Goal: Transaction & Acquisition: Purchase product/service

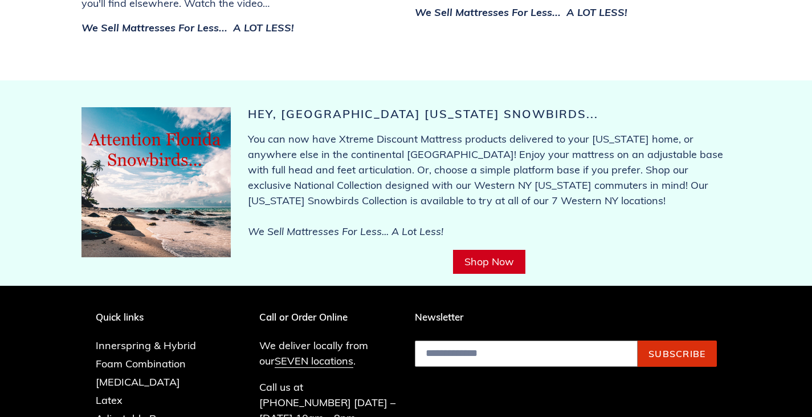
scroll to position [4573, 0]
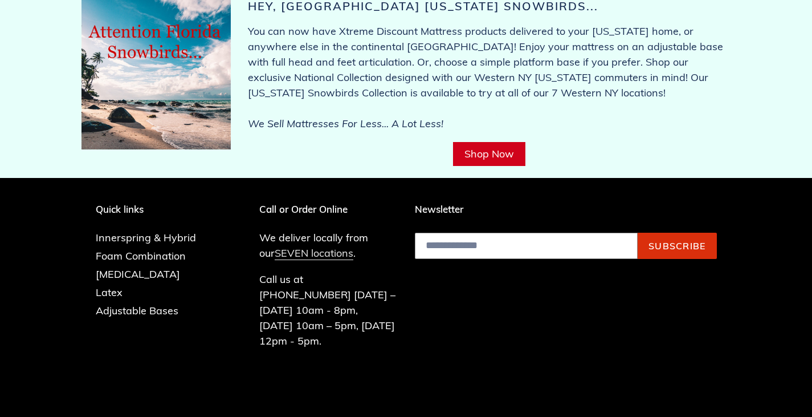
click at [329, 246] on link "SEVEN locations" at bounding box center [314, 253] width 79 height 14
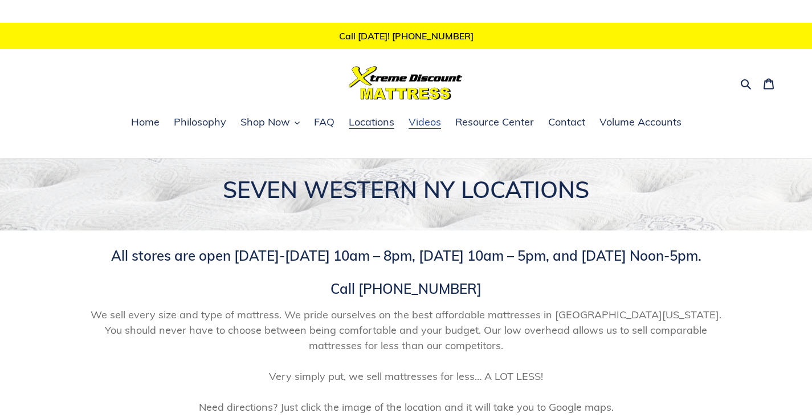
click at [433, 121] on span "Videos" at bounding box center [425, 122] width 32 height 14
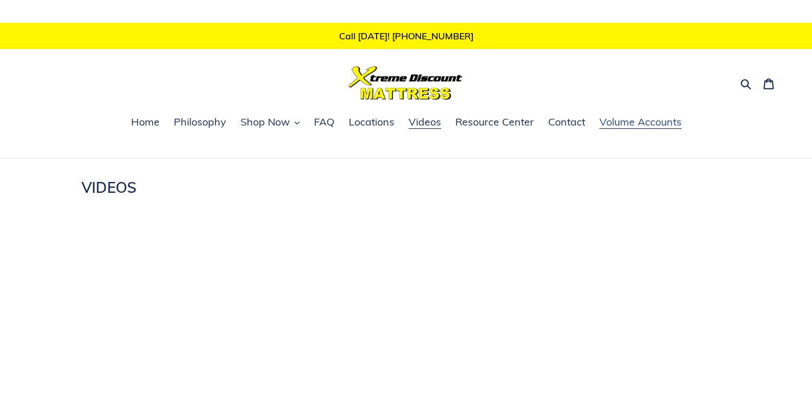
click at [626, 127] on span "Volume Accounts" at bounding box center [641, 122] width 82 height 14
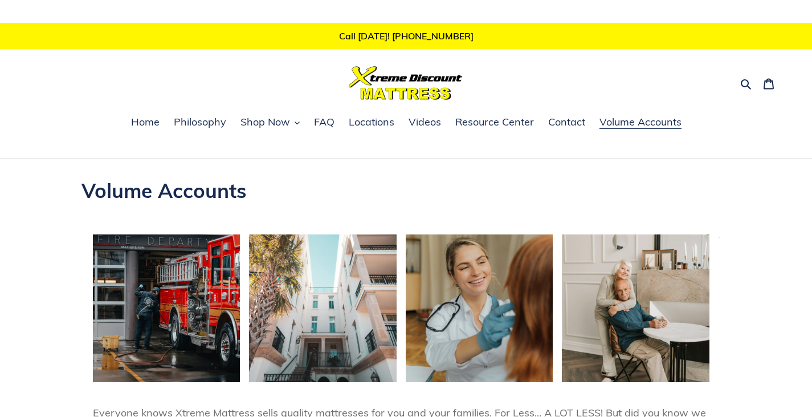
click at [429, 91] on img at bounding box center [406, 83] width 114 height 34
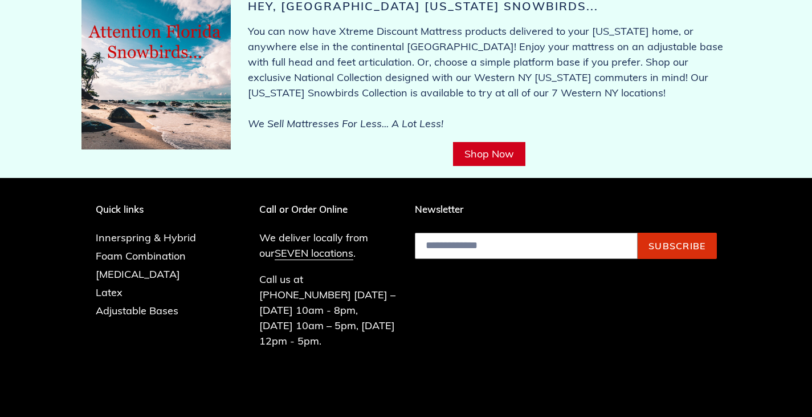
click at [652, 416] on icon at bounding box center [646, 425] width 13 height 13
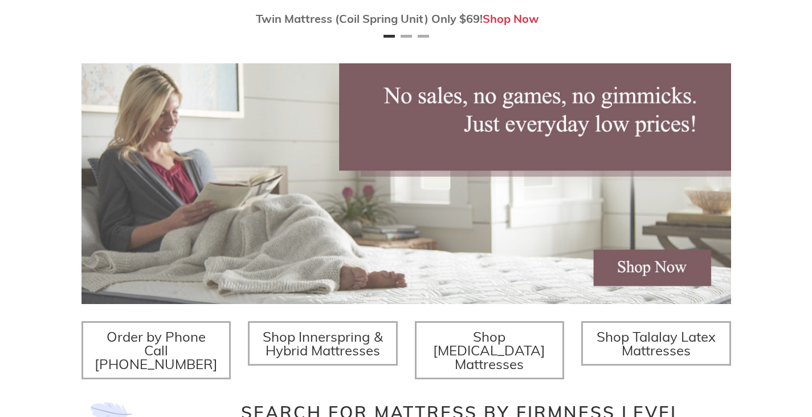
scroll to position [183, 0]
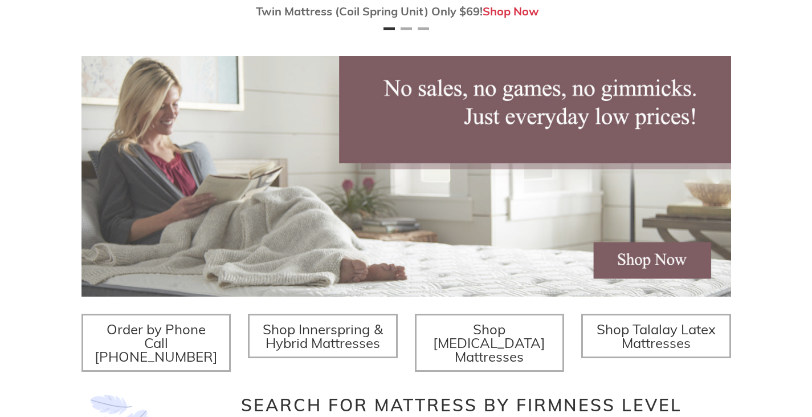
click at [234, 130] on img at bounding box center [406, 176] width 650 height 240
click at [191, 146] on img at bounding box center [406, 176] width 650 height 240
click at [676, 194] on img at bounding box center [406, 176] width 650 height 240
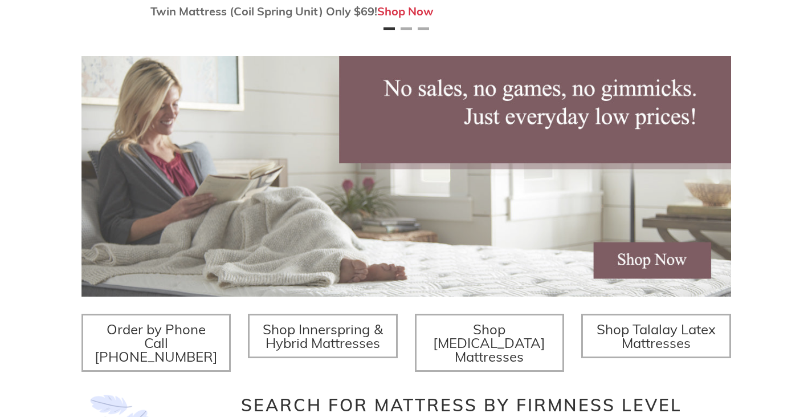
scroll to position [0, 337]
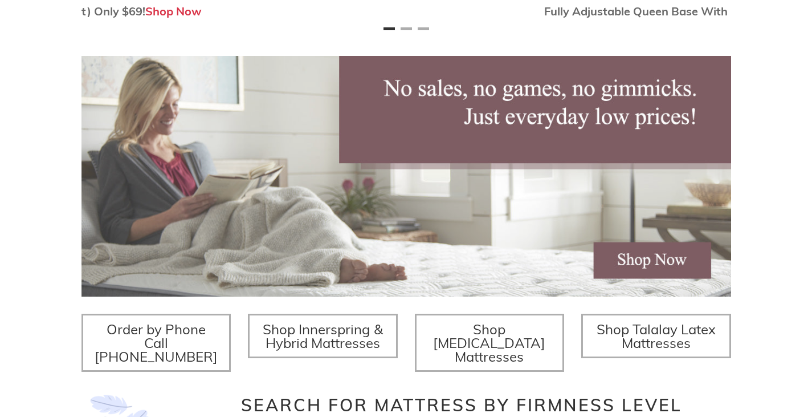
click at [172, 119] on img at bounding box center [406, 176] width 650 height 240
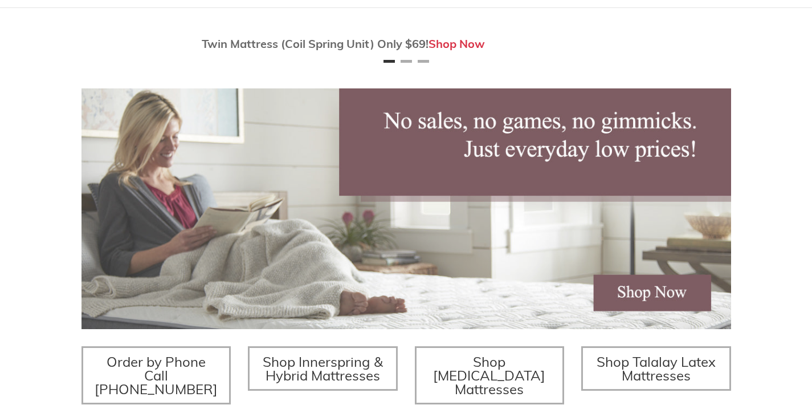
scroll to position [0, 4]
click at [771, 153] on div "Twin Mattress (Coil Spring Unit) Only $69! Shop Now Fully Adjustable Queen Base…" at bounding box center [406, 264] width 812 height 513
click at [790, 79] on div "Twin Mattress (Coil Spring Unit) Only $69! Shop Now Fully Adjustable Queen Base…" at bounding box center [406, 264] width 812 height 513
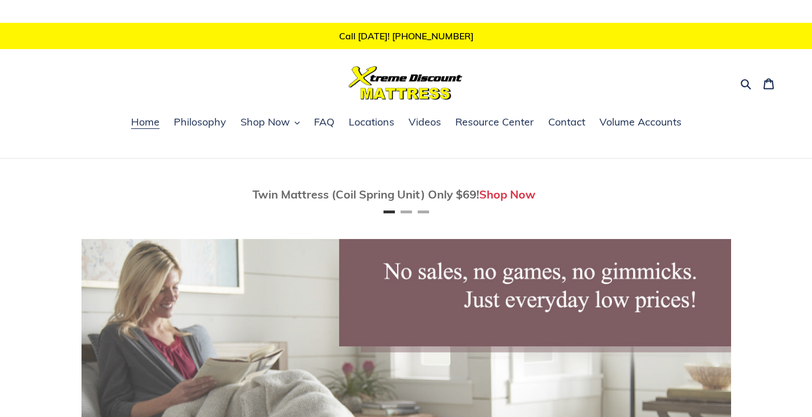
scroll to position [0, 0]
click at [773, 187] on div "Twin Mattress (Coil Spring Unit) Only $69! Shop Now Fully Adjustable Queen Base…" at bounding box center [406, 414] width 812 height 513
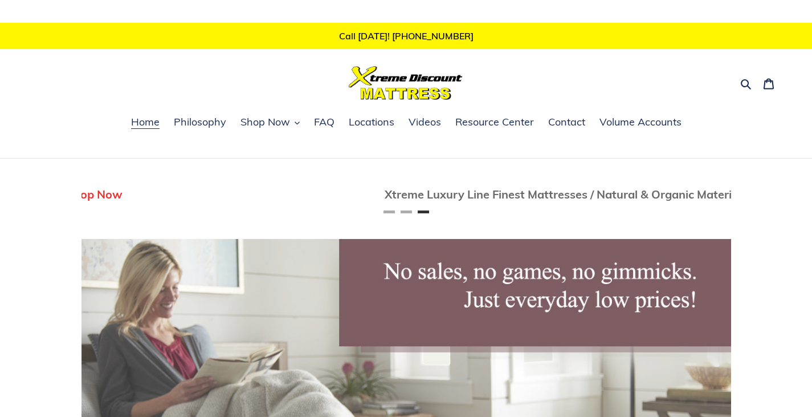
scroll to position [0, 1299]
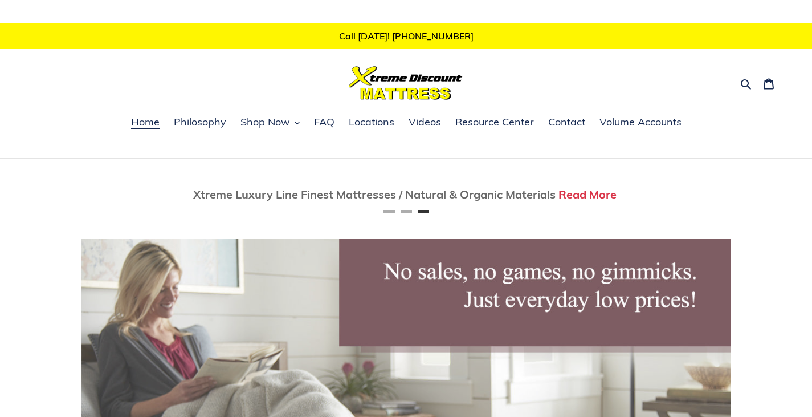
click at [778, 134] on ul "Home Philosophy Shop Now Memory Foam Mattresses Latex Mattresses Innerspring & …" at bounding box center [406, 129] width 812 height 30
click at [776, 129] on ul "Home Philosophy Shop Now Memory Foam Mattresses Latex Mattresses Innerspring & …" at bounding box center [406, 129] width 812 height 30
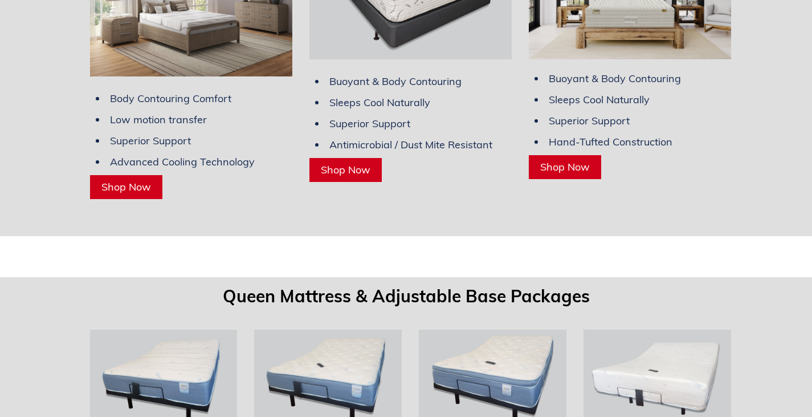
scroll to position [3374, 0]
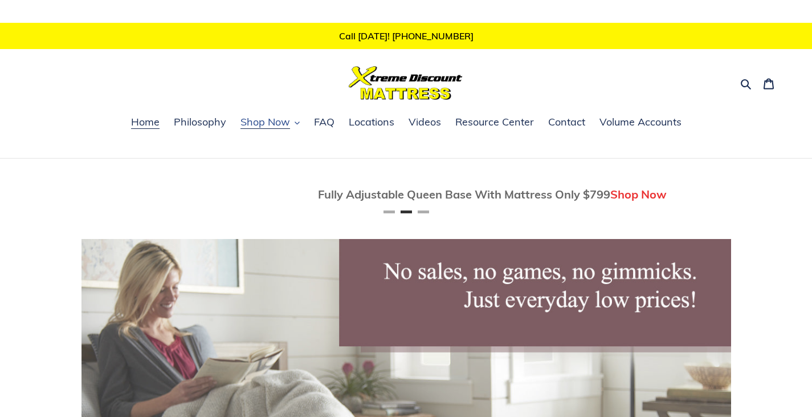
click at [275, 124] on span "Shop Now" at bounding box center [265, 122] width 50 height 14
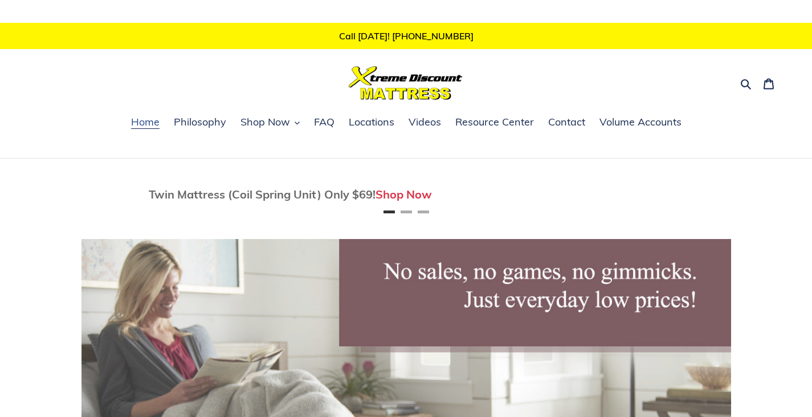
click at [135, 115] on link "Home" at bounding box center [145, 122] width 40 height 17
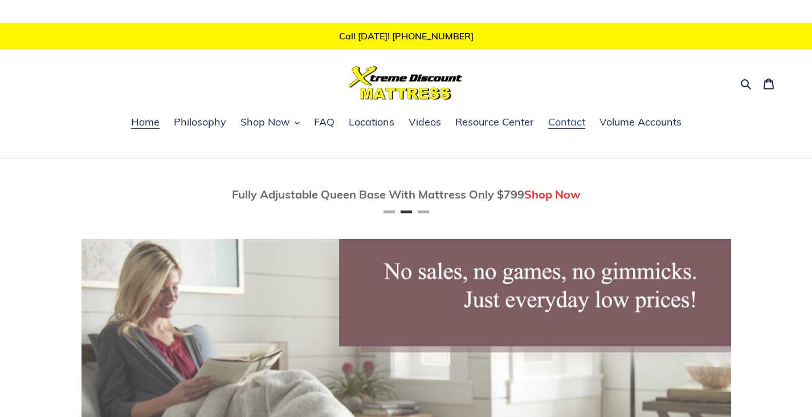
scroll to position [0, 650]
click at [379, 120] on span "Locations" at bounding box center [372, 122] width 46 height 14
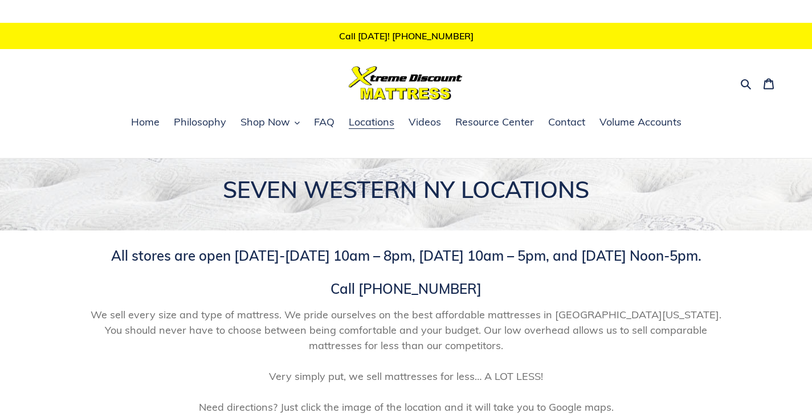
click at [403, 87] on img at bounding box center [406, 83] width 114 height 34
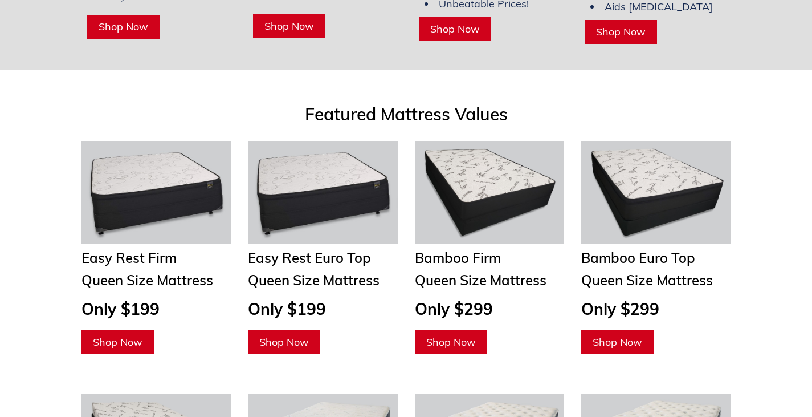
scroll to position [1188, 0]
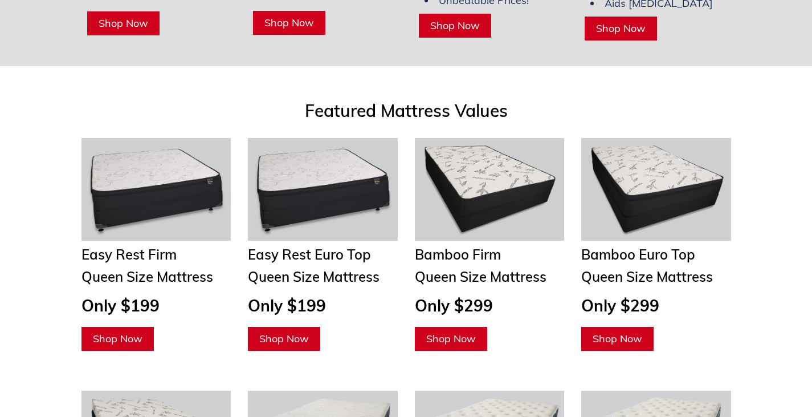
click at [789, 208] on div "Featured Mattress Values Easy Rest Firm Queen Size Mattress Only $199 Shop Now …" at bounding box center [406, 224] width 812 height 293
click at [619, 332] on span "Shop Now" at bounding box center [618, 338] width 50 height 13
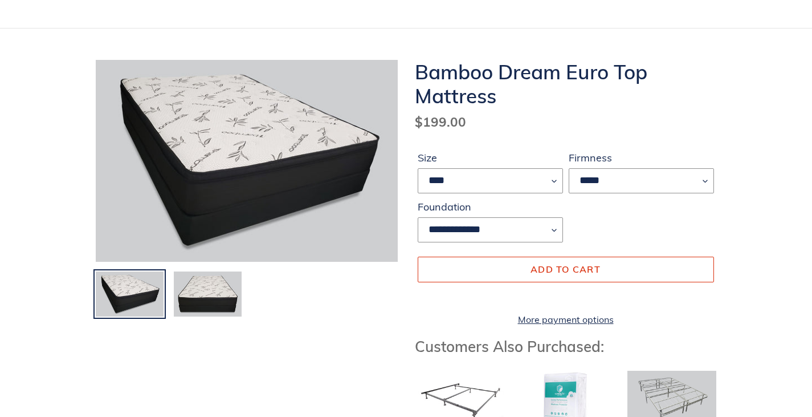
scroll to position [131, 0]
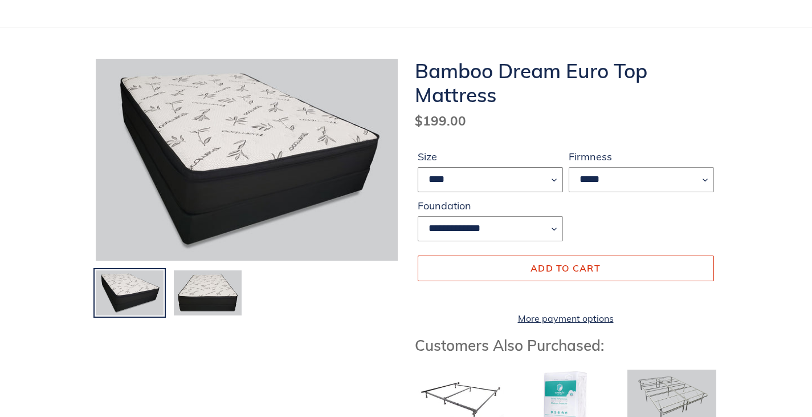
click at [550, 177] on select "**** ******* **** ***** ****" at bounding box center [490, 179] width 145 height 25
click at [418, 167] on select "**** ******* **** ***** ****" at bounding box center [490, 179] width 145 height 25
click at [555, 179] on select "**** ******* **** ***** ****" at bounding box center [490, 179] width 145 height 25
select select "****"
click at [418, 167] on select "**** ******* **** ***** ****" at bounding box center [490, 179] width 145 height 25
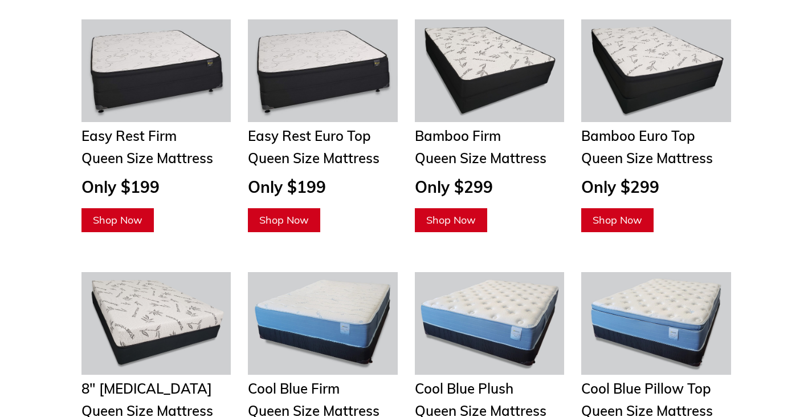
scroll to position [1299, 0]
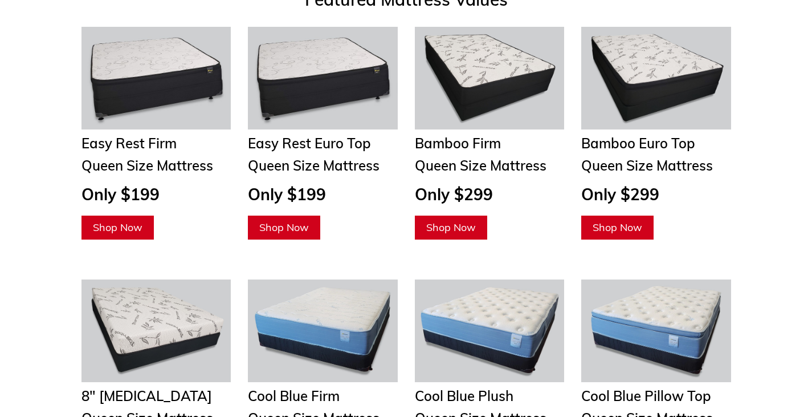
click at [778, 194] on div "Featured Mattress Values Easy Rest Firm Queen Size Mattress Only $199 Shop Now …" at bounding box center [406, 112] width 812 height 293
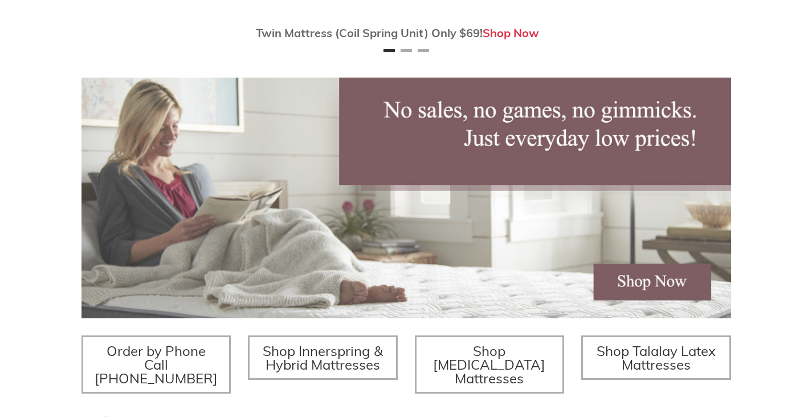
scroll to position [0, 0]
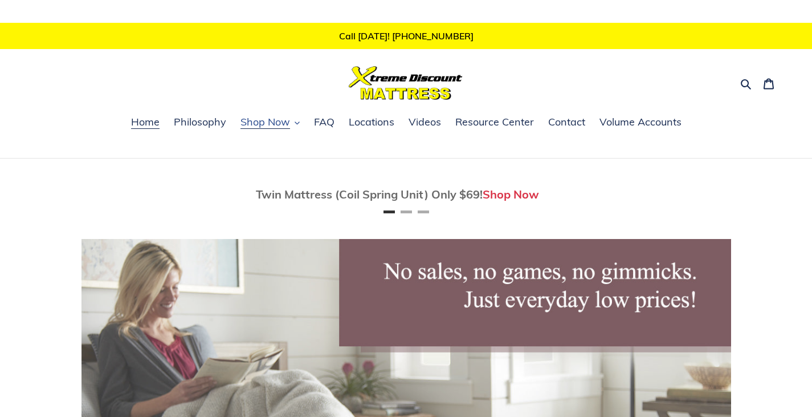
click at [282, 121] on span "Shop Now" at bounding box center [265, 122] width 50 height 14
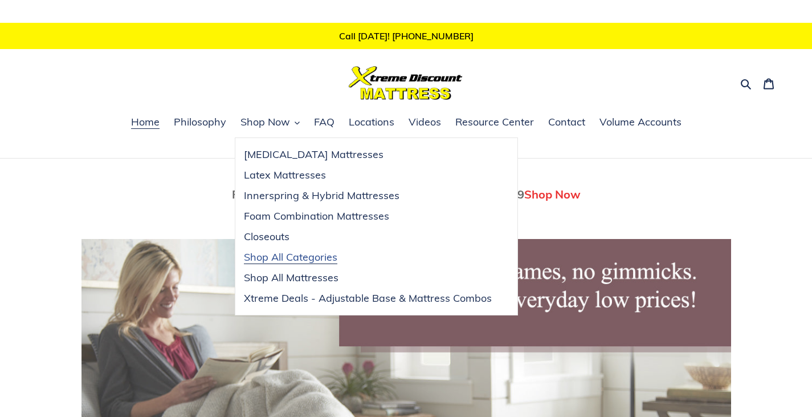
click at [296, 263] on span "Shop All Categories" at bounding box center [290, 257] width 93 height 14
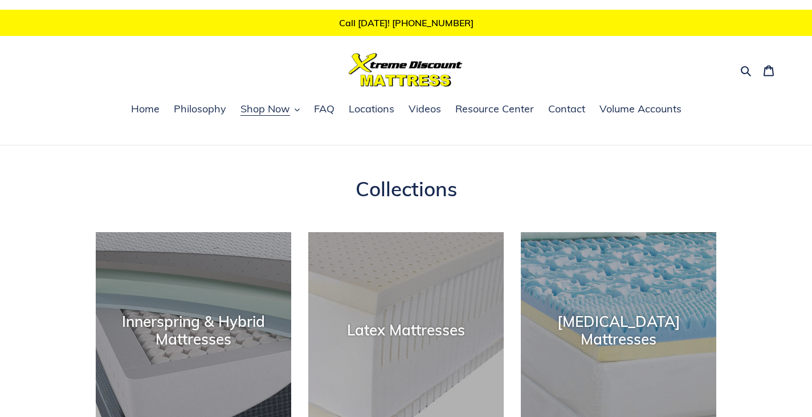
scroll to position [252, 0]
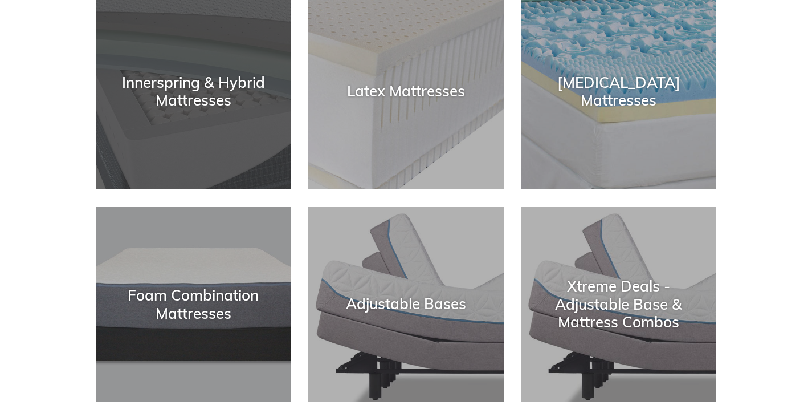
click at [259, 107] on div "Innerspring & Hybrid Mattresses" at bounding box center [193, 91] width 195 height 35
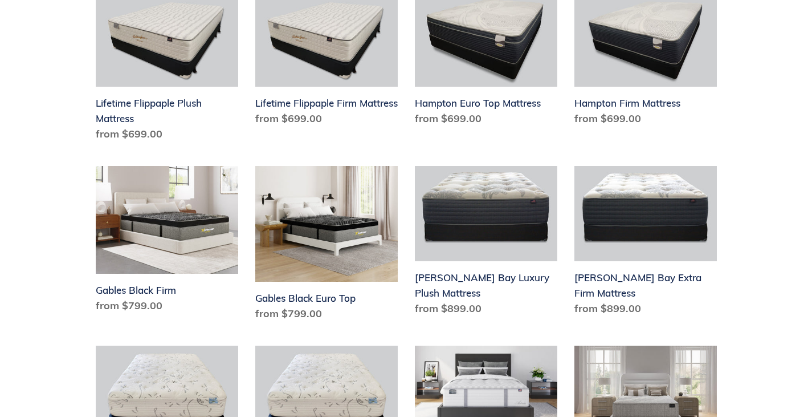
scroll to position [1349, 0]
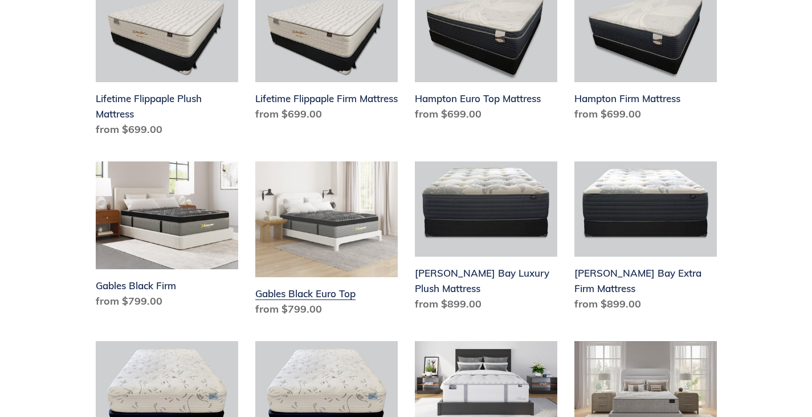
click at [324, 201] on link "Gables Black Euro Top" at bounding box center [326, 241] width 142 height 160
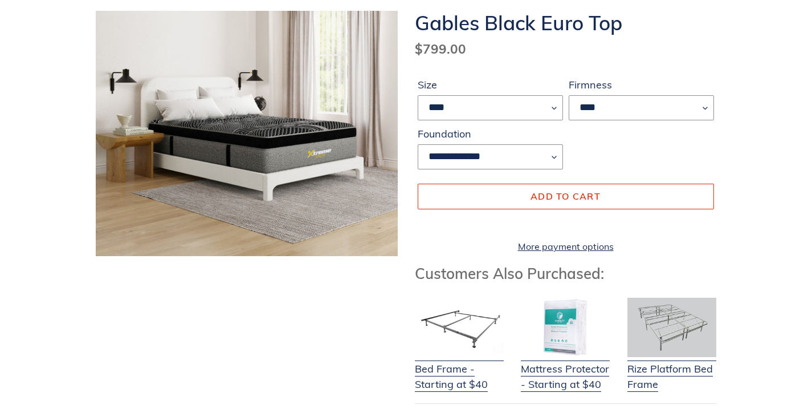
scroll to position [177, 0]
